Goal: Find specific page/section: Find specific page/section

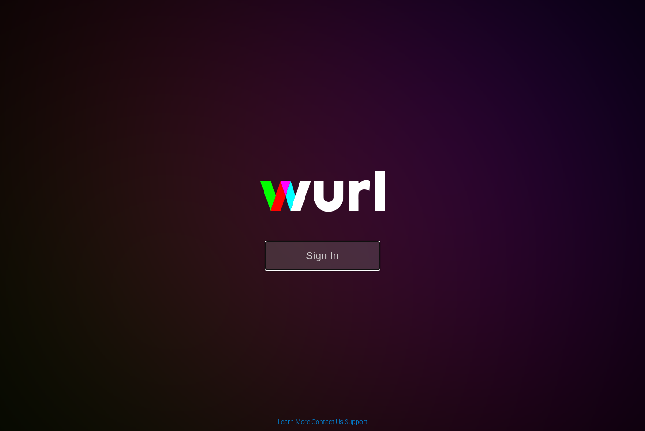
click at [290, 259] on button "Sign In" at bounding box center [322, 255] width 115 height 30
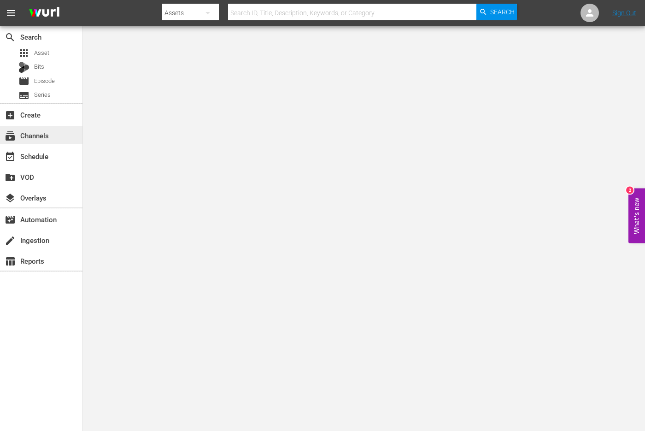
click at [43, 142] on div "subscriptions Channels" at bounding box center [41, 135] width 82 height 18
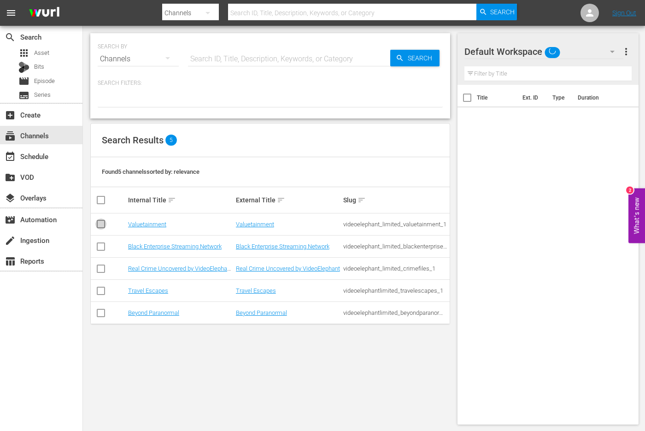
click at [101, 222] on input "checkbox" at bounding box center [100, 225] width 11 height 11
checkbox input "true"
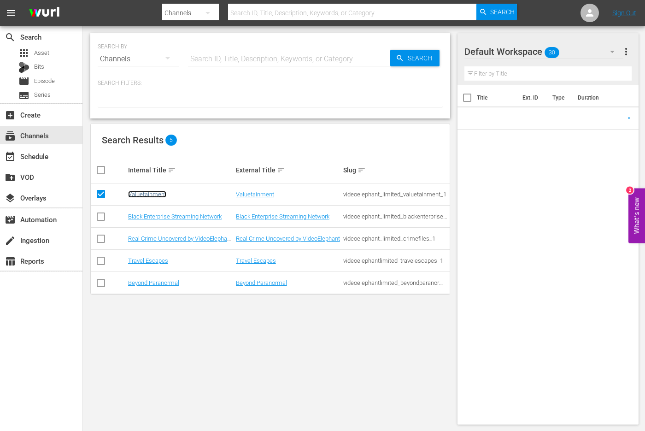
click at [159, 193] on link "Valuetainment" at bounding box center [147, 194] width 38 height 7
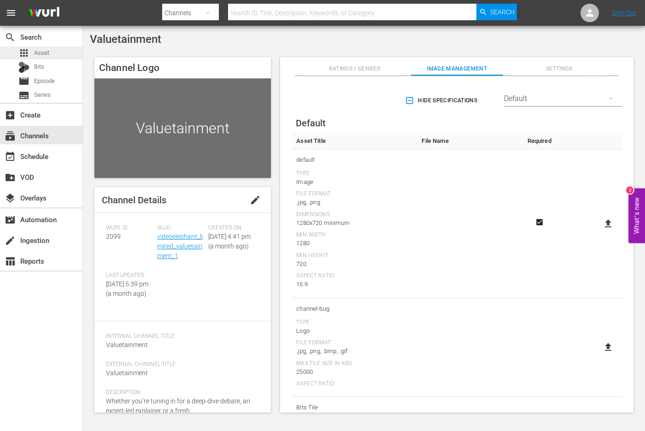
click at [39, 52] on span "Asset" at bounding box center [41, 52] width 15 height 9
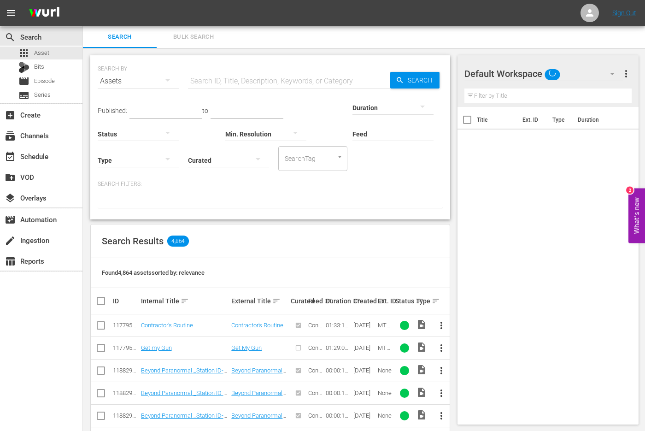
click at [256, 72] on input "text" at bounding box center [289, 81] width 202 height 22
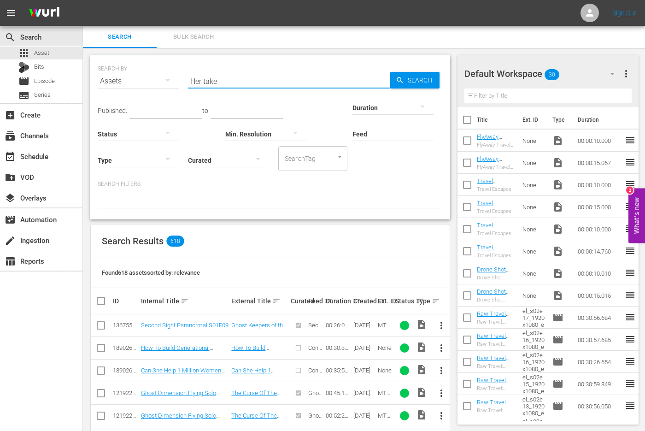
click at [212, 84] on input "Her take" at bounding box center [289, 81] width 202 height 22
paste input "Core 4 | Her T"
type input "Core 4 | Her Take"
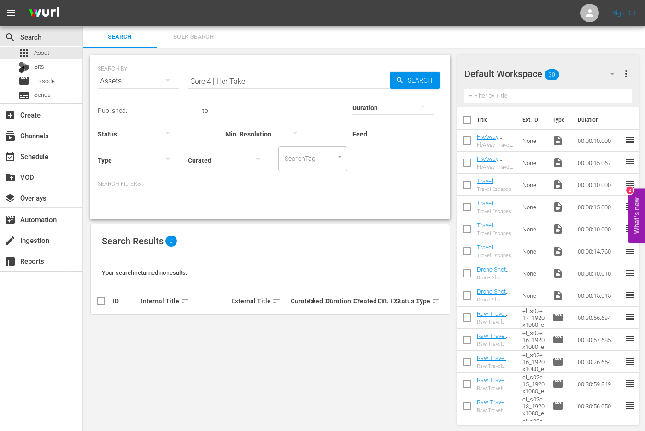
click at [150, 77] on div "Assets" at bounding box center [138, 81] width 81 height 26
click at [216, 76] on div "Channels Series Episodes Bits Assets" at bounding box center [322, 215] width 645 height 431
click at [232, 81] on input "Core 4 | Her Take" at bounding box center [289, 81] width 202 height 22
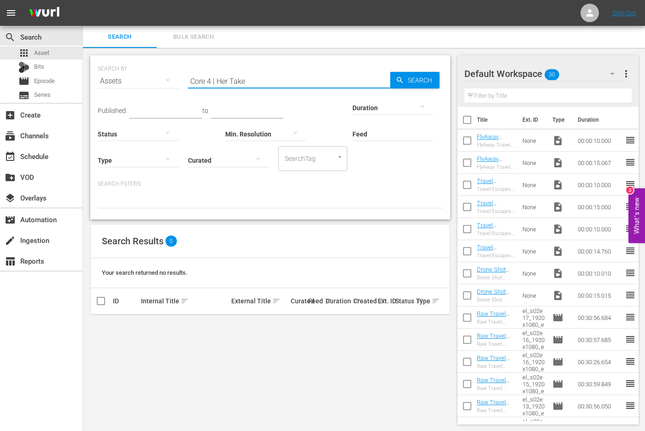
click at [232, 81] on input "Core 4 | Her Take" at bounding box center [289, 81] width 202 height 22
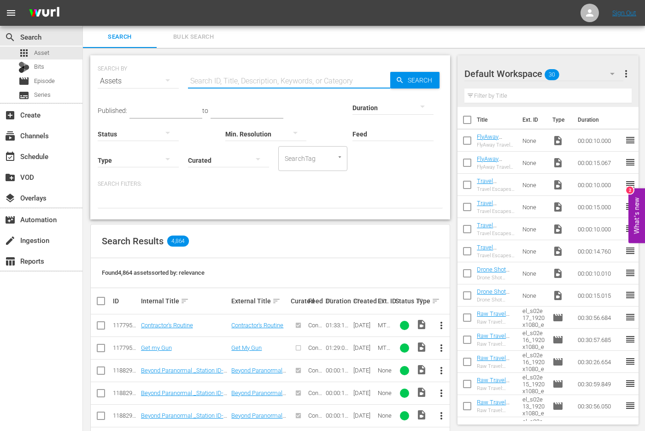
click at [220, 80] on input "text" at bounding box center [289, 81] width 202 height 22
paste input "HERTAKE-Ep001"
type input "HERTAKE-Ep001"
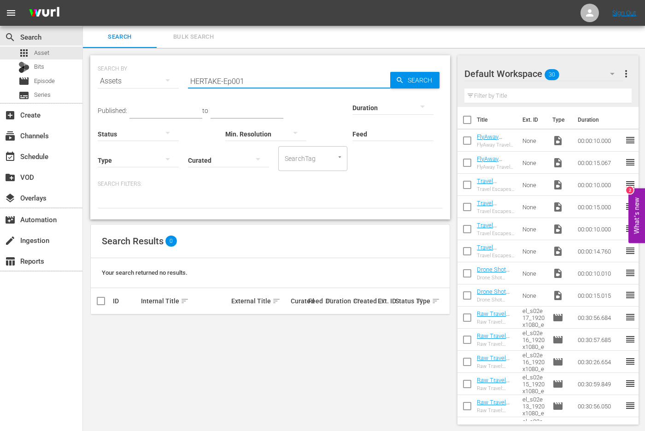
click at [139, 80] on div "Assets" at bounding box center [138, 81] width 81 height 26
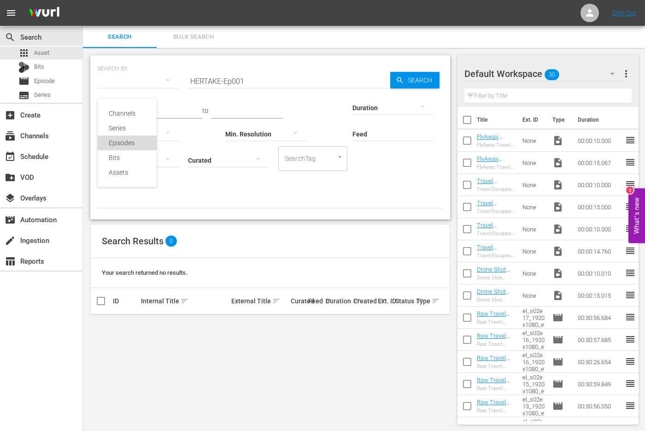
click at [125, 138] on div "Episodes" at bounding box center [127, 142] width 37 height 15
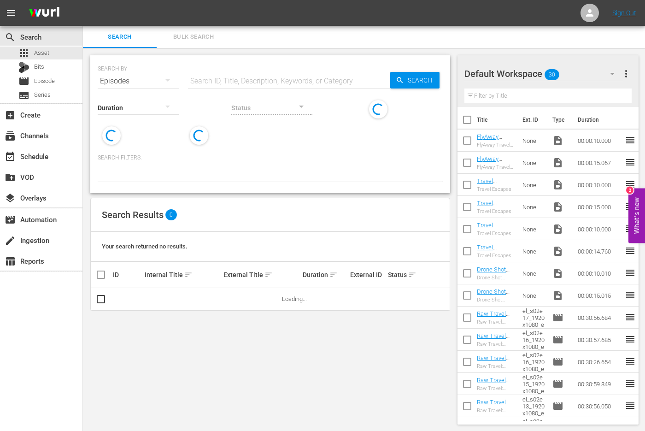
click at [127, 82] on div "Episodes" at bounding box center [138, 81] width 81 height 26
click at [51, 84] on div "Channels Series Episodes Bits Assets" at bounding box center [322, 215] width 645 height 431
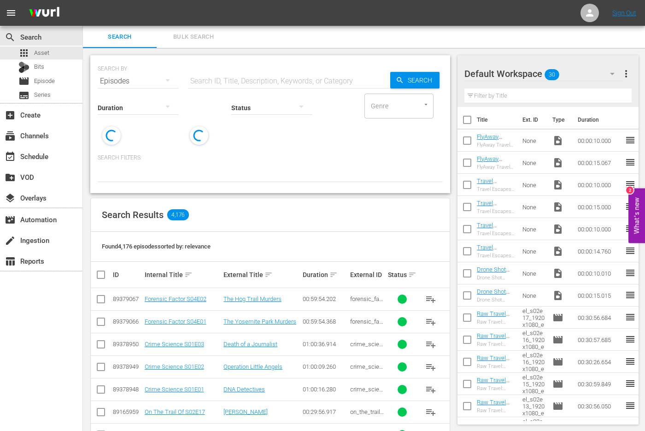
click at [35, 83] on div "Channels Series Episodes Bits Assets" at bounding box center [322, 215] width 645 height 431
click at [54, 78] on span "Episode" at bounding box center [44, 80] width 21 height 9
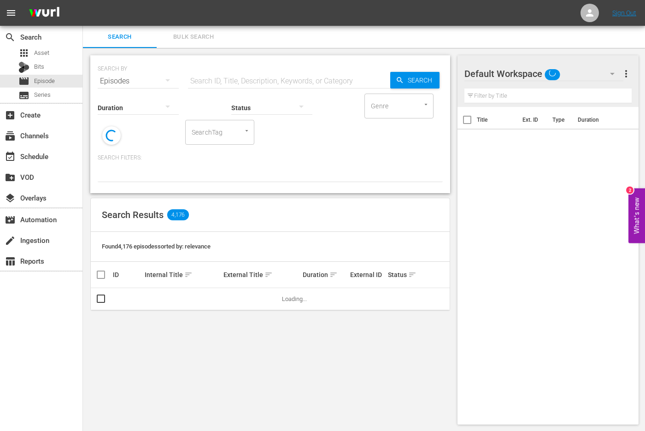
click at [261, 75] on input "text" at bounding box center [289, 81] width 202 height 22
paste input "HERTAKE-Ep001"
type input "HERTAKE-Ep001"
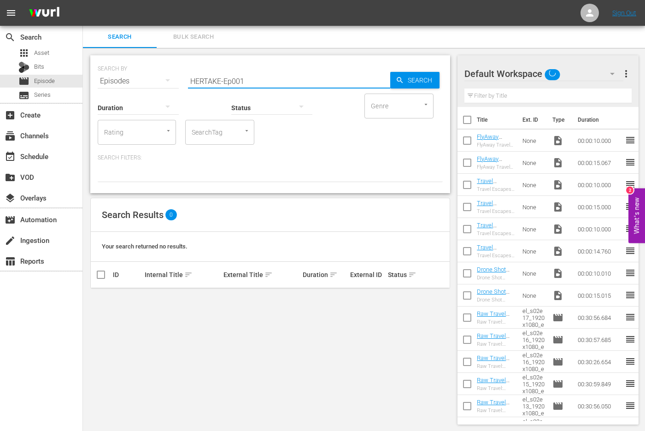
click at [225, 80] on input "HERTAKE-Ep001" at bounding box center [289, 81] width 202 height 22
click at [142, 82] on div "Episodes" at bounding box center [138, 81] width 81 height 26
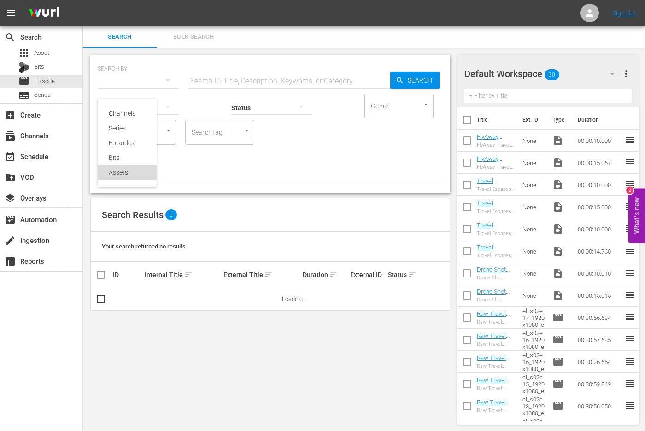
click at [127, 173] on div "Assets" at bounding box center [127, 172] width 37 height 15
type input "HERTAKE-Ep001"
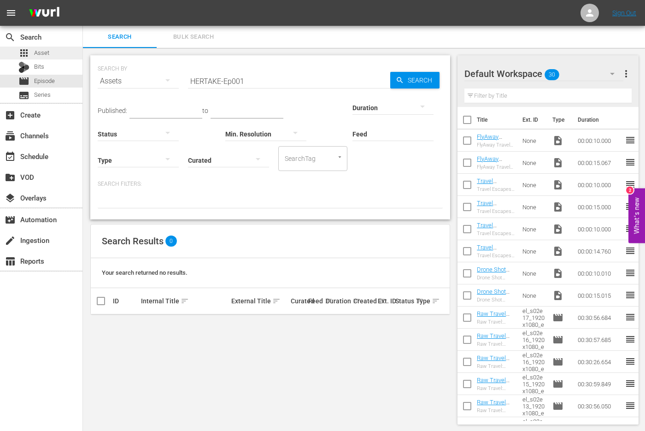
click at [57, 58] on div "apps Asset" at bounding box center [41, 53] width 82 height 13
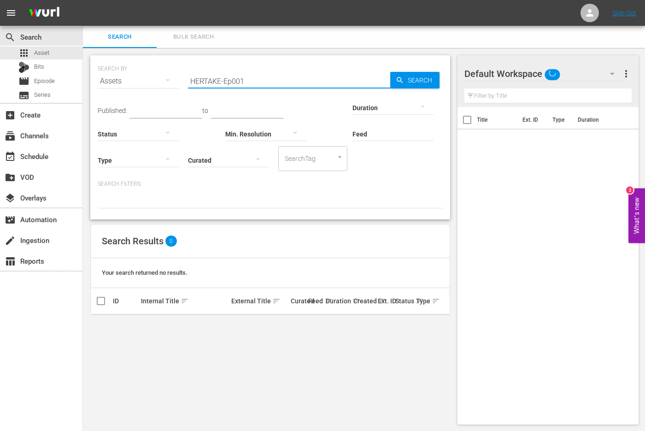
click at [206, 84] on input "HERTAKE-Ep001" at bounding box center [289, 81] width 202 height 22
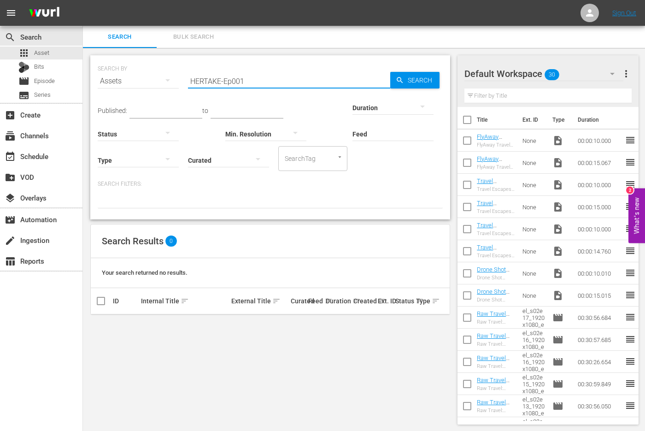
click at [217, 78] on input "HERTAKE-Ep001" at bounding box center [289, 81] width 202 height 22
drag, startPoint x: 219, startPoint y: 78, endPoint x: 262, endPoint y: 77, distance: 42.9
click at [262, 77] on input "HERTAKE-Ep001" at bounding box center [289, 81] width 202 height 22
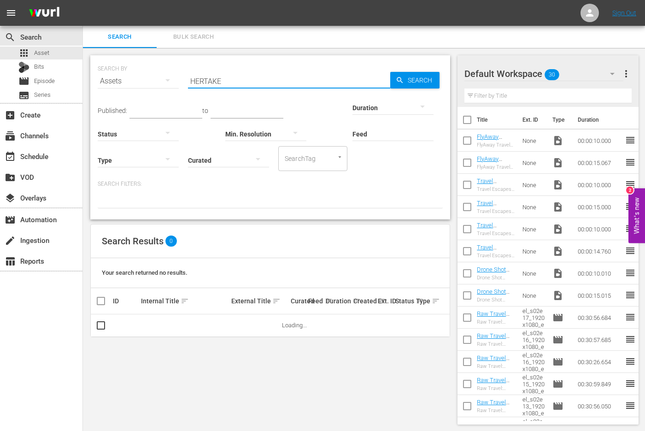
type input "HERTAKE"
click at [263, 78] on input "HERTAKE" at bounding box center [289, 81] width 202 height 22
